Goal: Navigation & Orientation: Find specific page/section

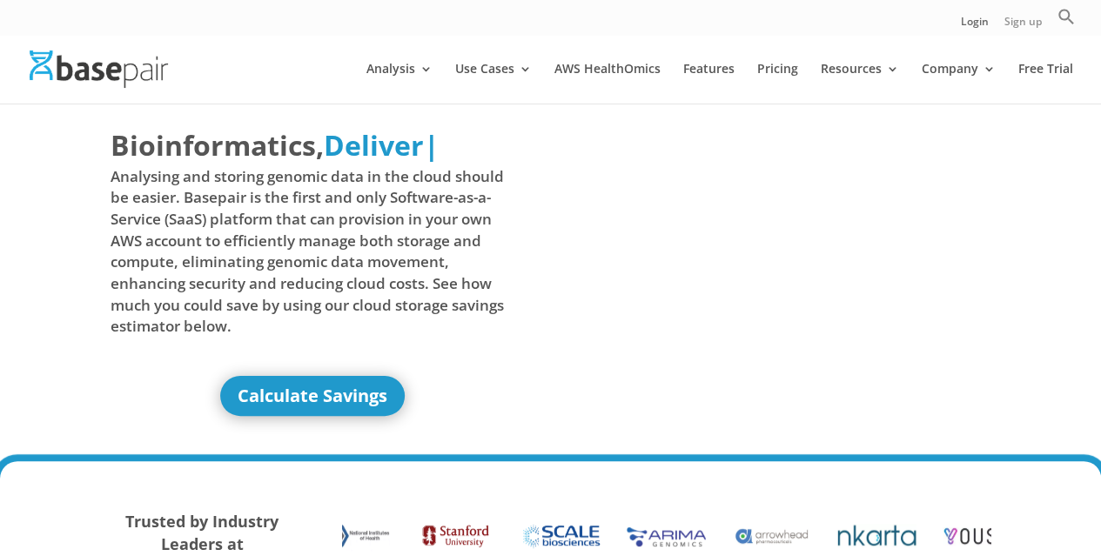
click at [1011, 21] on link "Sign up" at bounding box center [1022, 26] width 37 height 18
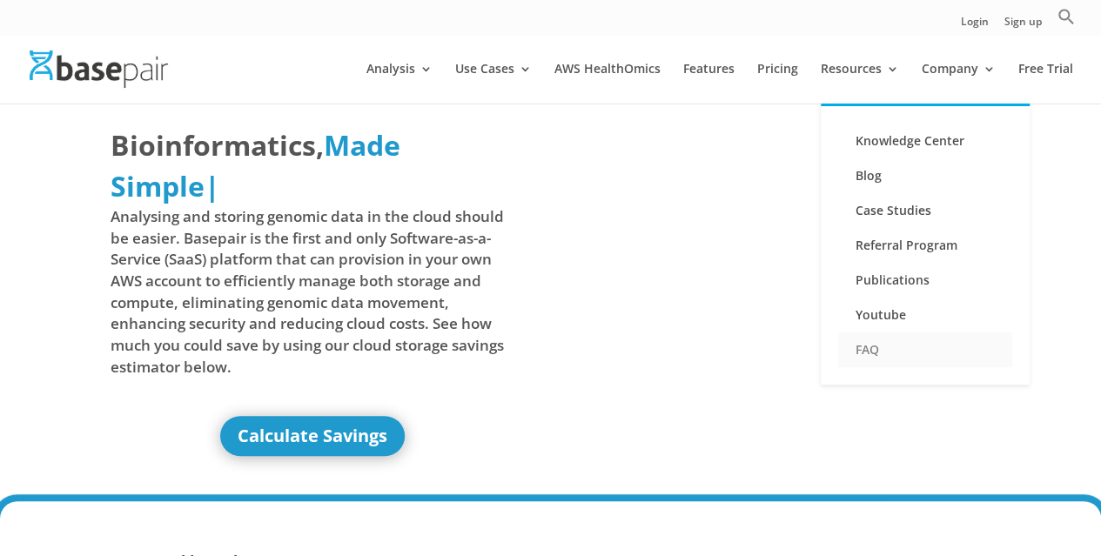
click at [865, 344] on link "FAQ" at bounding box center [925, 349] width 174 height 35
